Goal: Task Accomplishment & Management: Manage account settings

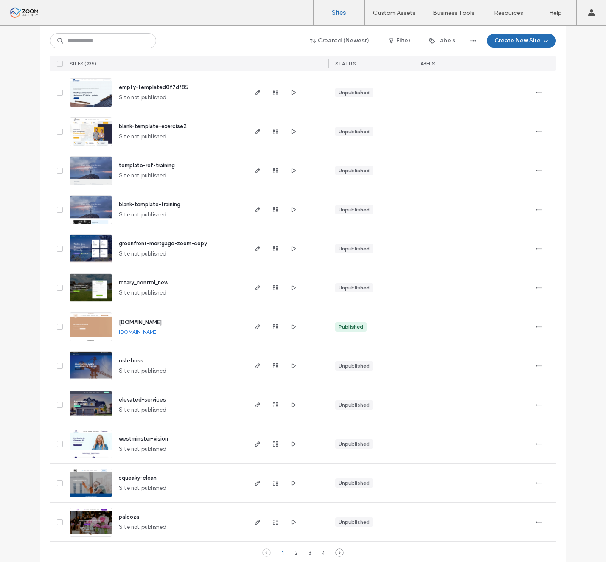
scroll to position [2563, 0]
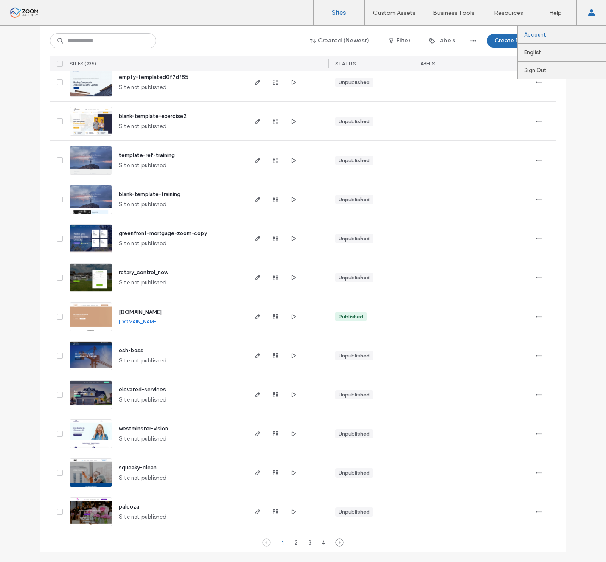
click at [566, 31] on link "Account" at bounding box center [565, 34] width 82 height 17
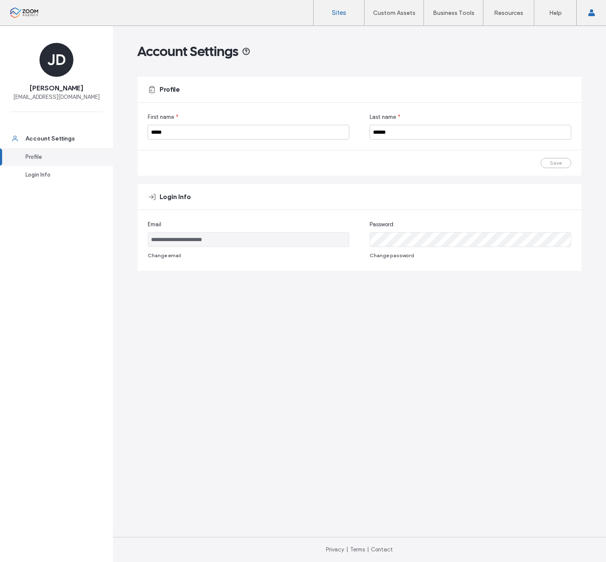
click at [340, 13] on label "Sites" at bounding box center [339, 13] width 14 height 8
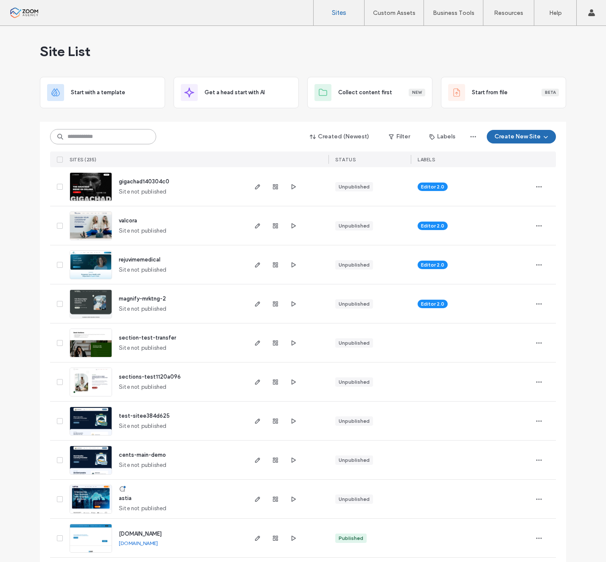
drag, startPoint x: 95, startPoint y: 130, endPoint x: 93, endPoint y: 142, distance: 12.5
click at [95, 130] on input at bounding box center [103, 136] width 106 height 15
paste input "**********"
type input "**********"
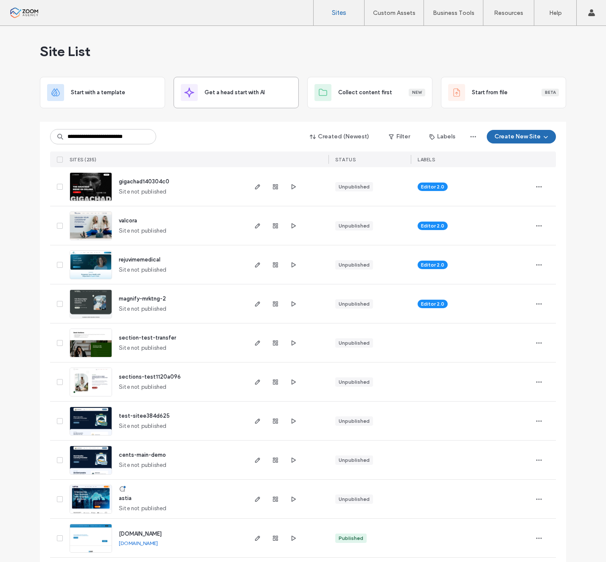
click at [248, 143] on div "**********" at bounding box center [303, 137] width 506 height 16
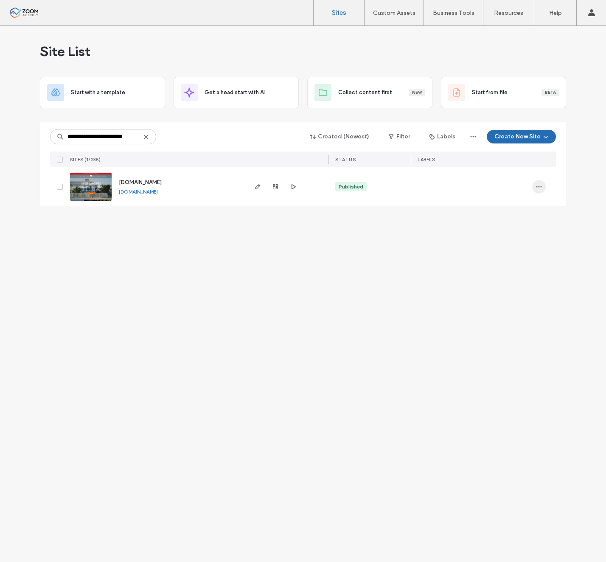
click at [536, 191] on span "button" at bounding box center [539, 187] width 14 height 14
click at [489, 255] on span "Site Dashboard" at bounding box center [505, 257] width 39 height 8
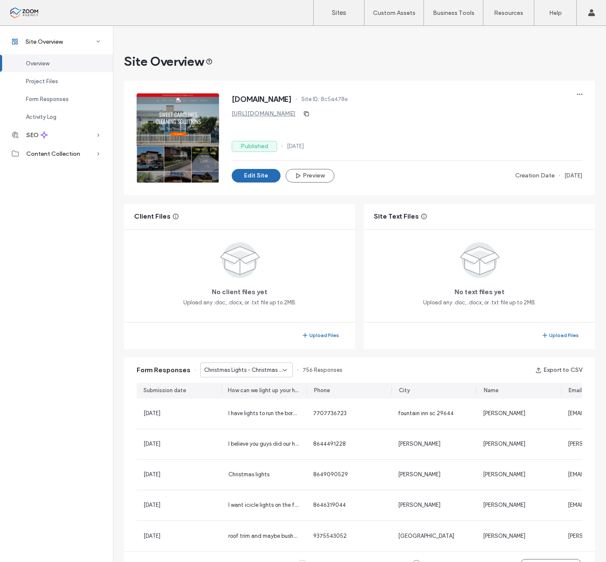
scroll to position [255, 0]
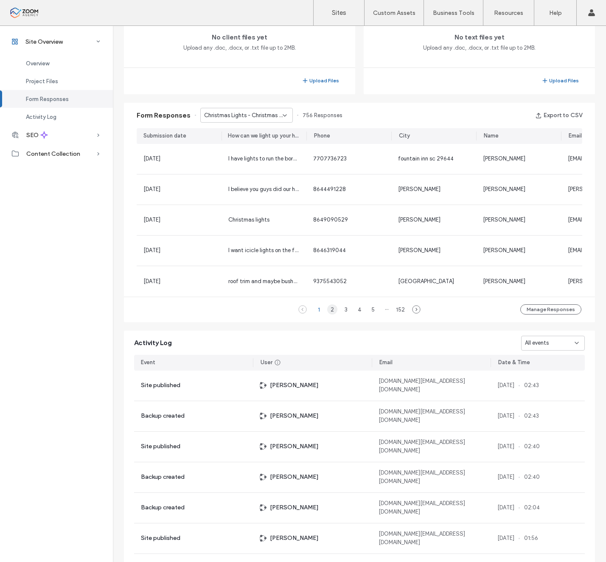
click at [330, 312] on div "2" at bounding box center [332, 309] width 10 height 10
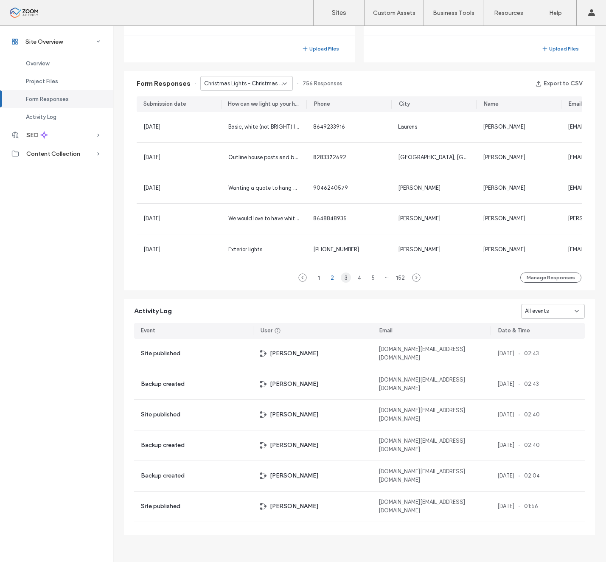
click at [345, 278] on div "3" at bounding box center [346, 277] width 10 height 10
click at [360, 279] on div "4" at bounding box center [359, 277] width 10 height 10
click at [367, 278] on div "5" at bounding box center [366, 277] width 10 height 10
click at [368, 278] on div "6" at bounding box center [373, 277] width 10 height 10
click at [377, 278] on div "1 ··· 4 5 6 7 8 ··· 152" at bounding box center [359, 277] width 132 height 10
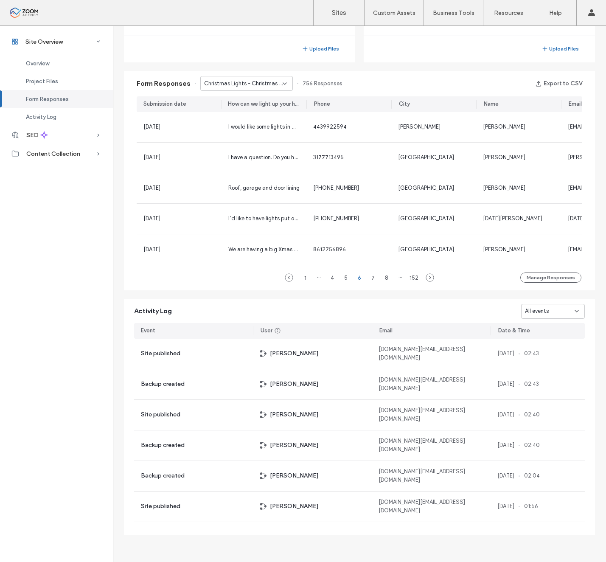
click at [395, 279] on div "···" at bounding box center [400, 277] width 10 height 10
click at [381, 280] on div "8" at bounding box center [386, 277] width 10 height 10
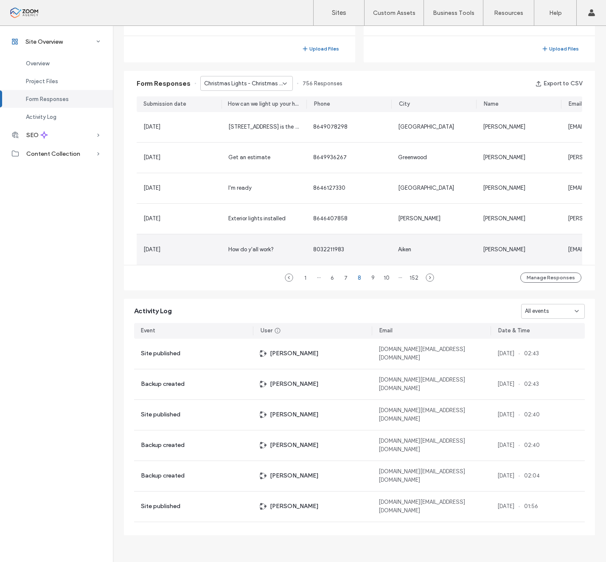
click at [487, 246] on span "Maurice Harris" at bounding box center [504, 249] width 42 height 6
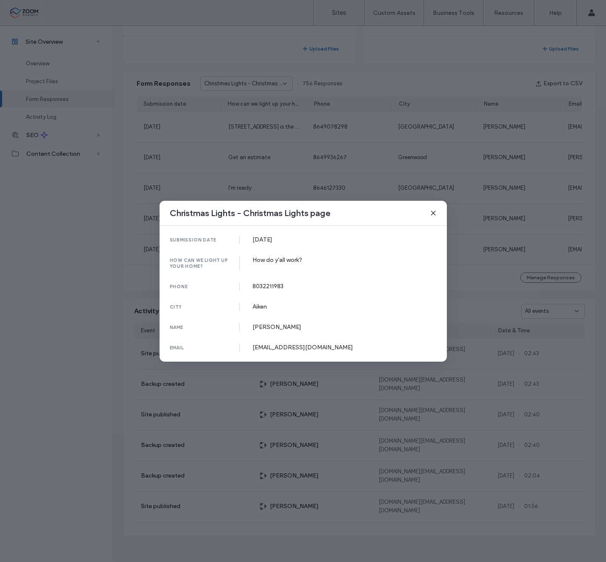
click at [431, 213] on icon at bounding box center [433, 213] width 7 height 7
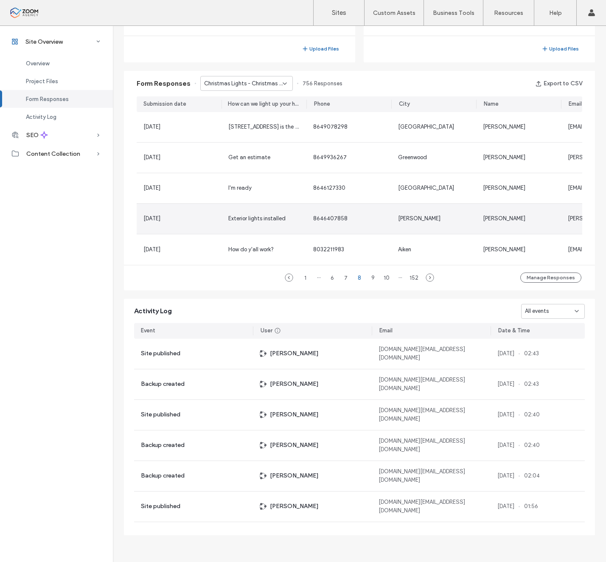
click at [471, 217] on div "Easley" at bounding box center [433, 219] width 85 height 30
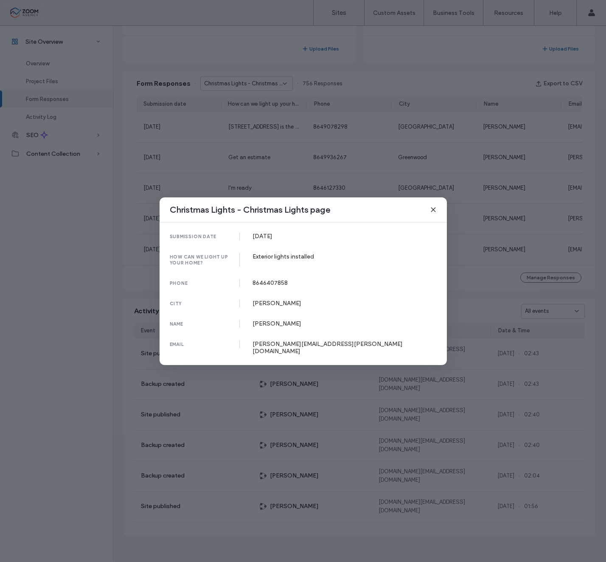
click at [432, 213] on icon at bounding box center [433, 209] width 7 height 7
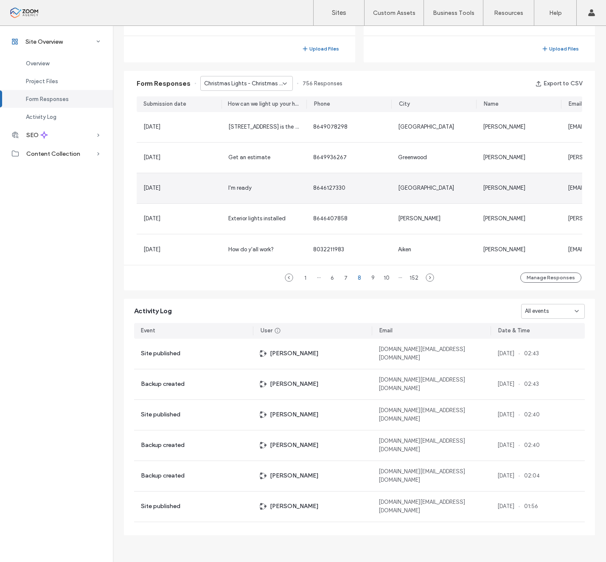
click at [443, 185] on div "Spartanburg" at bounding box center [433, 188] width 71 height 8
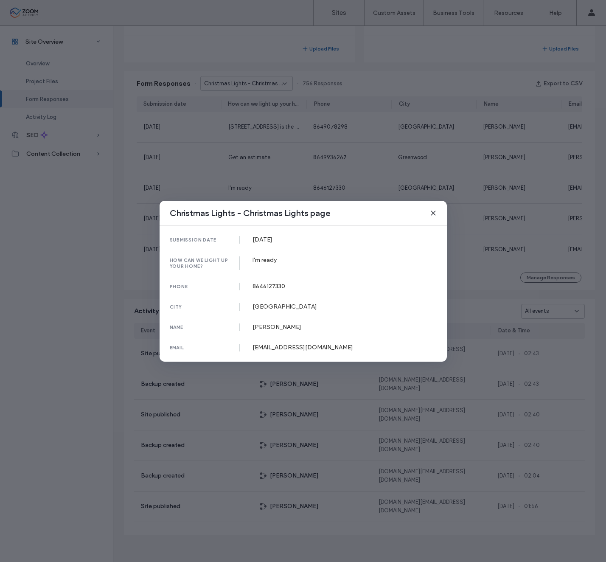
click at [435, 213] on icon at bounding box center [433, 213] width 7 height 7
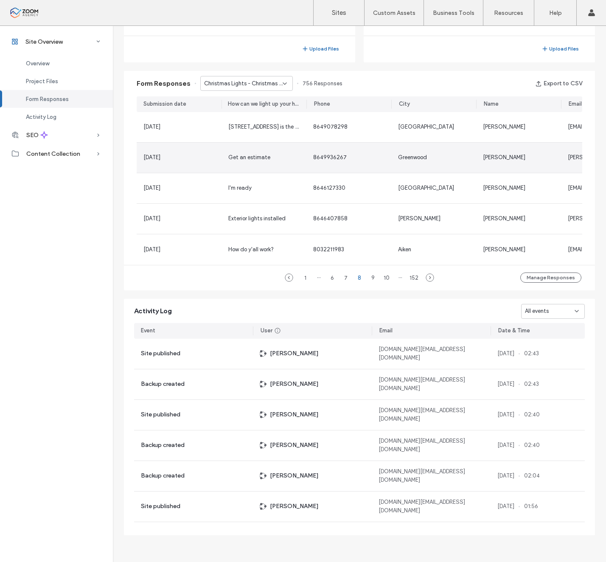
click at [405, 157] on div "Greenwood" at bounding box center [412, 157] width 29 height 8
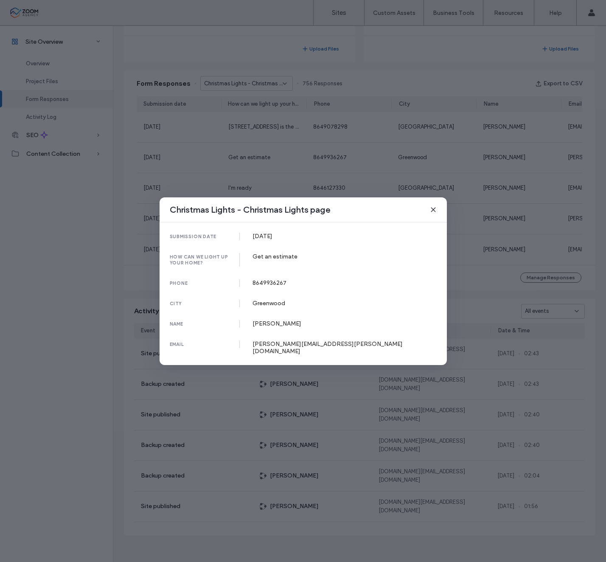
click at [435, 211] on icon at bounding box center [433, 209] width 7 height 7
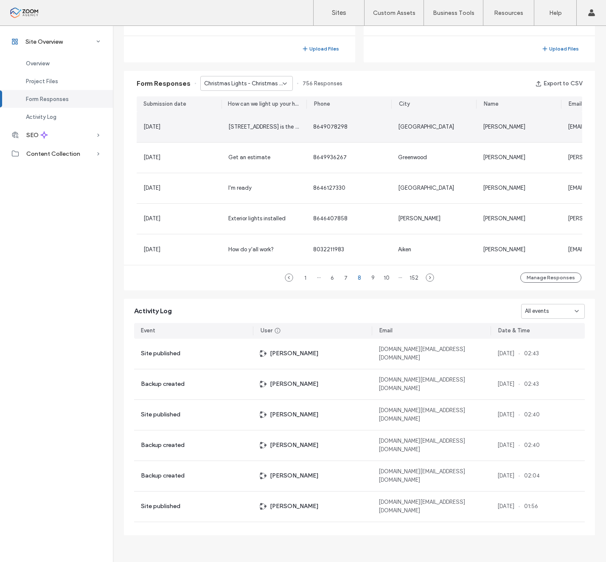
click at [427, 128] on div "PIEDMONT" at bounding box center [433, 127] width 71 height 8
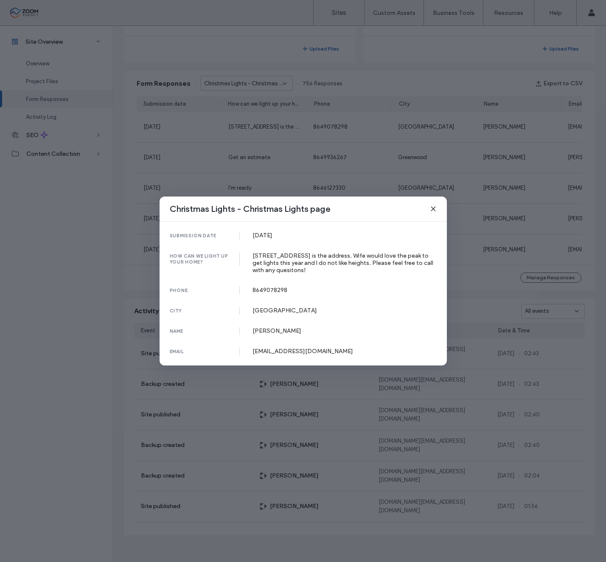
click at [436, 207] on icon at bounding box center [433, 208] width 7 height 7
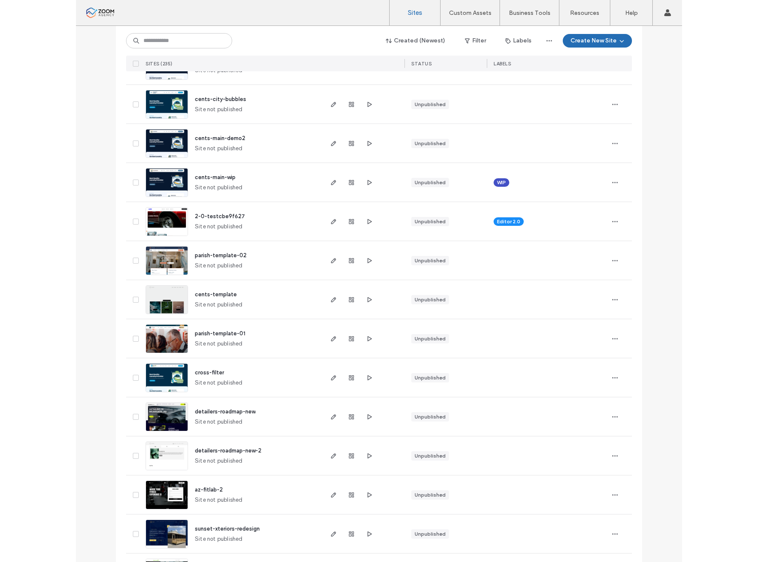
scroll to position [721, 0]
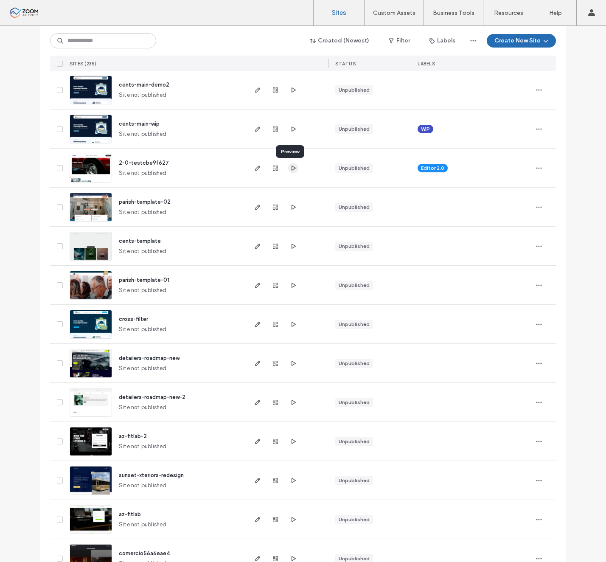
click at [292, 167] on icon "button" at bounding box center [293, 168] width 7 height 7
